Goal: Obtain resource: Obtain resource

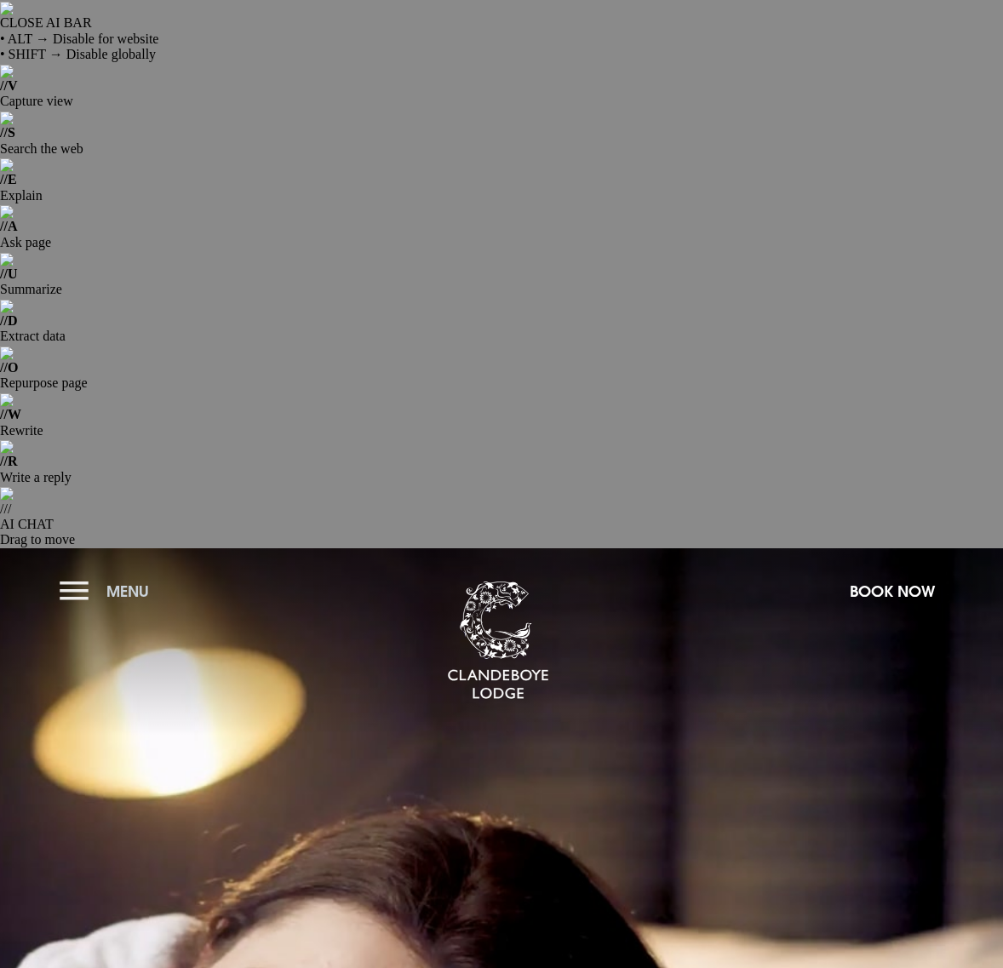
click at [60, 573] on button "Menu" at bounding box center [109, 591] width 98 height 37
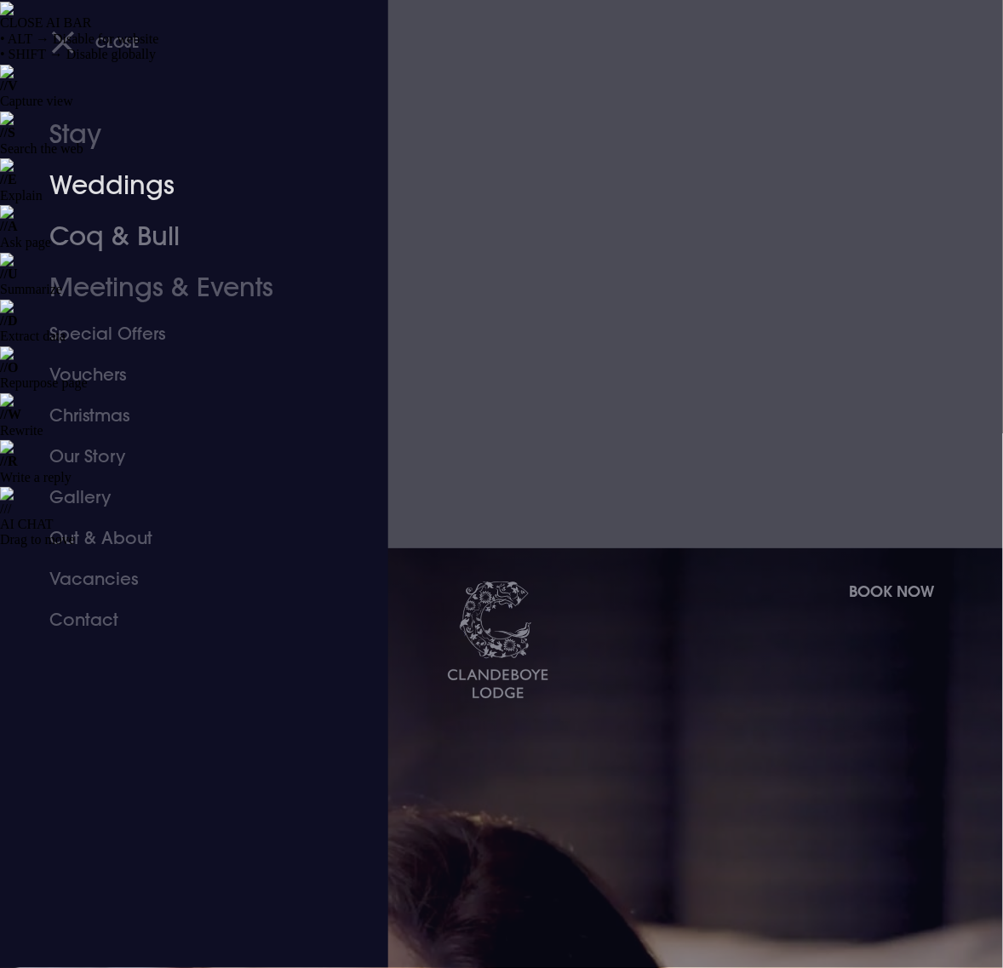
click at [117, 186] on link "Weddings" at bounding box center [182, 185] width 266 height 51
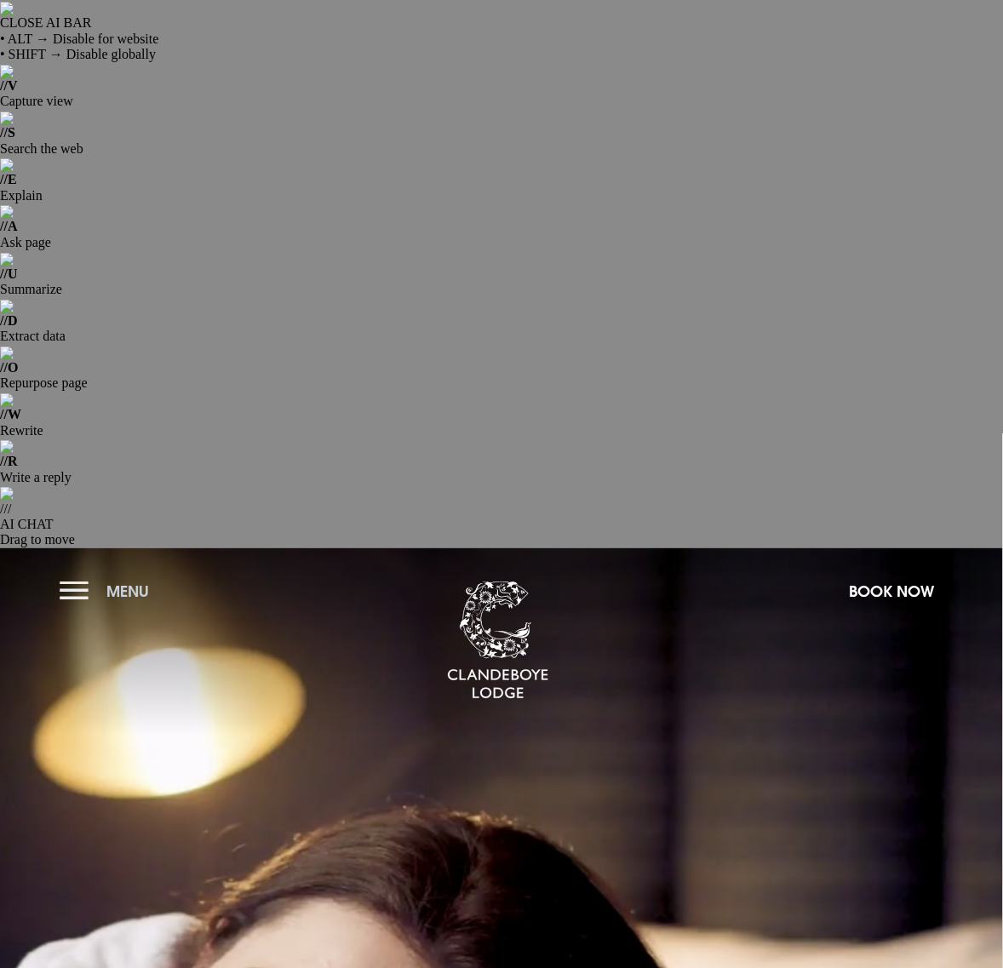
click at [77, 573] on button "Menu" at bounding box center [109, 591] width 98 height 37
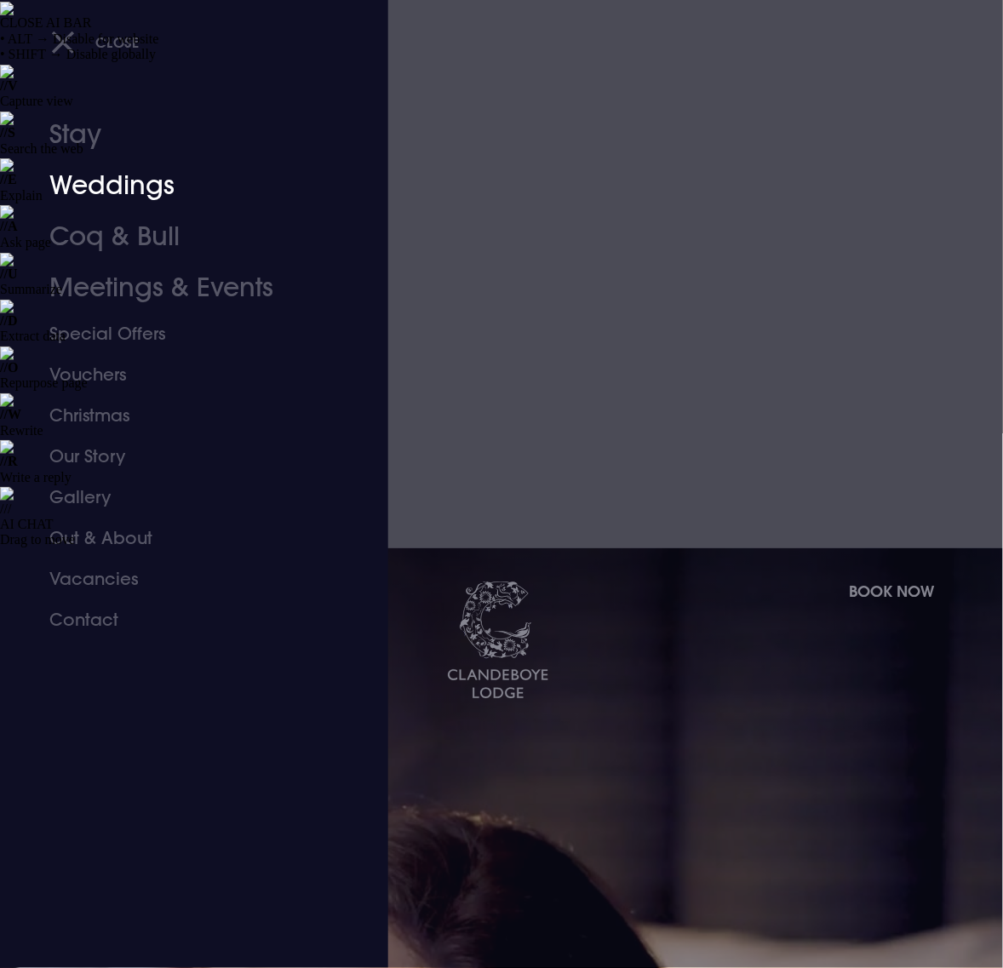
click at [100, 185] on link "Weddings" at bounding box center [182, 185] width 266 height 51
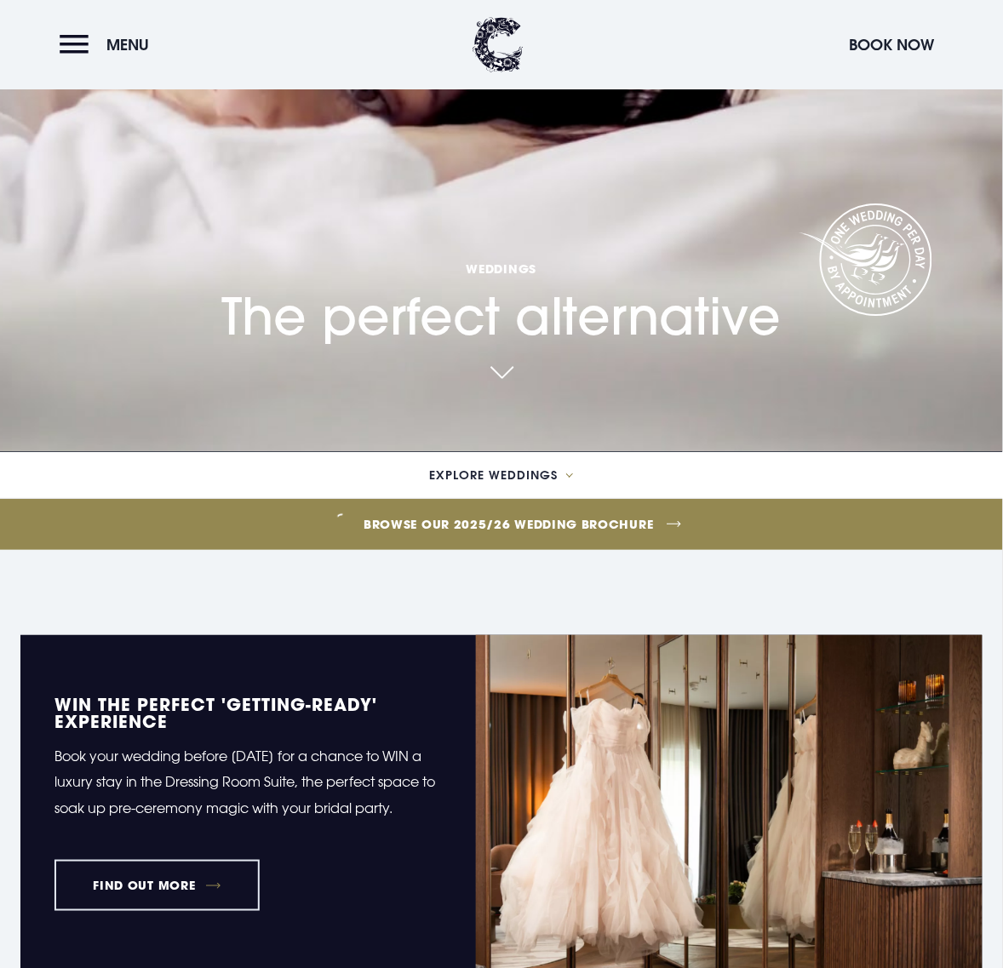
scroll to position [745, 0]
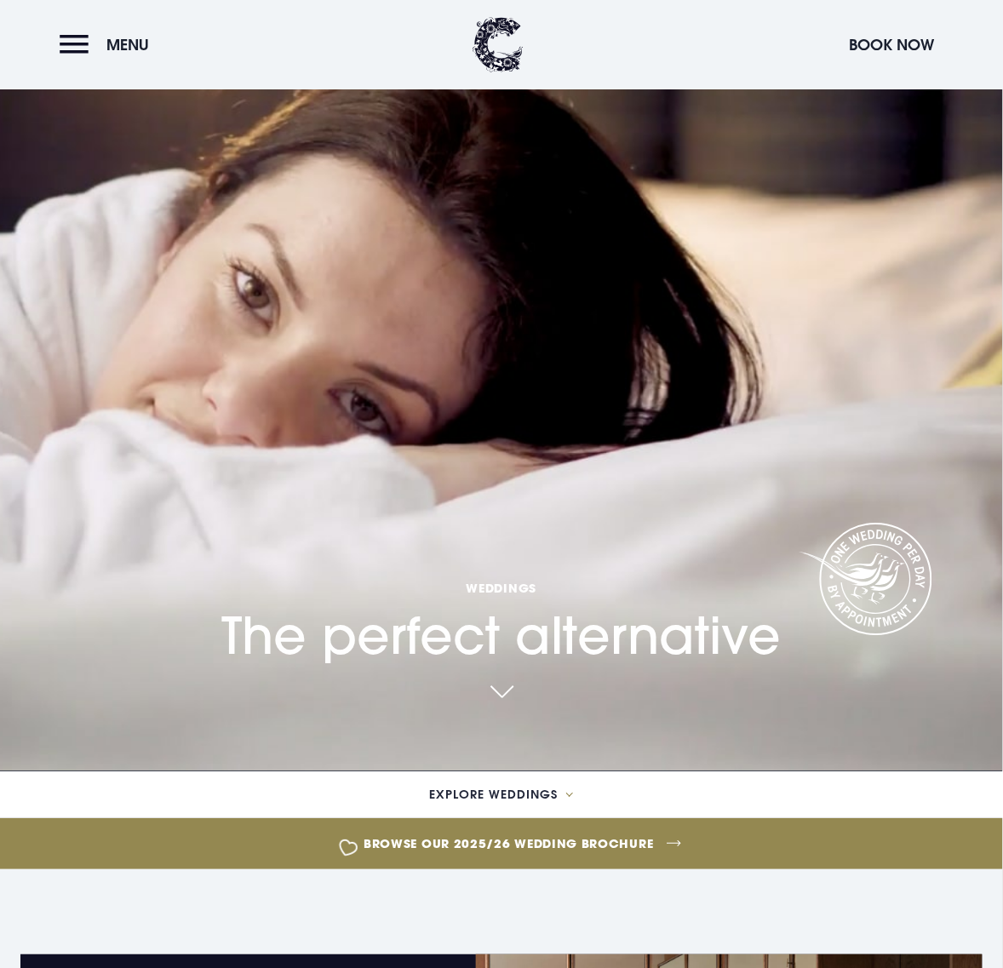
click at [255, 811] on link "Browse our 2025/26 wedding brochure" at bounding box center [509, 843] width 2296 height 64
